Goal: Task Accomplishment & Management: Manage account settings

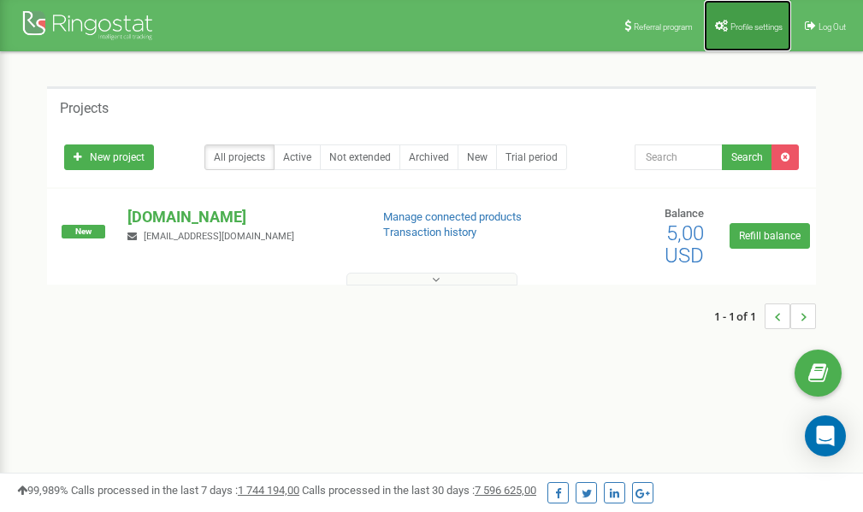
click at [741, 33] on link "Profile settings" at bounding box center [747, 25] width 87 height 51
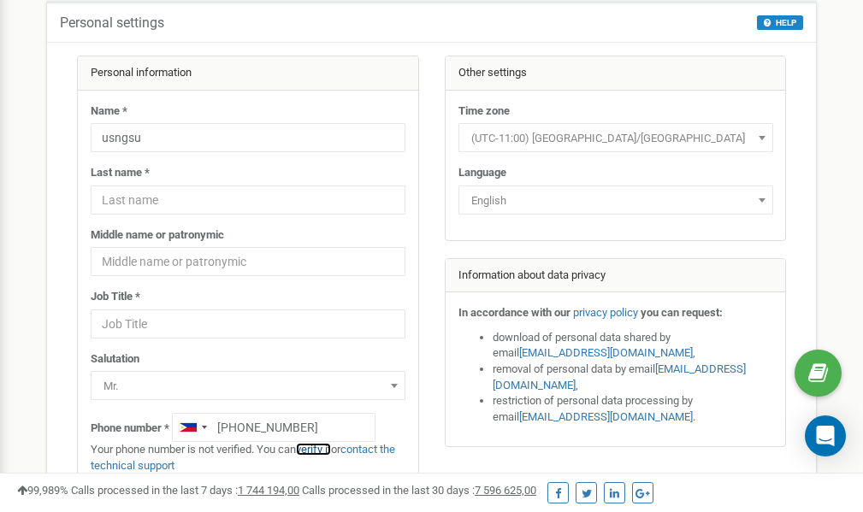
click at [316, 451] on link "verify it" at bounding box center [313, 449] width 35 height 13
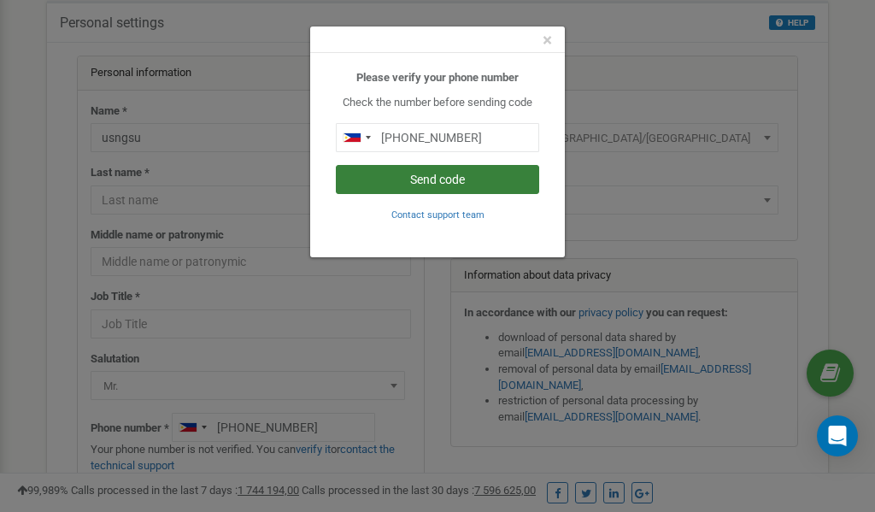
click at [453, 181] on button "Send code" at bounding box center [437, 179] width 203 height 29
